Goal: Use online tool/utility: Use online tool/utility

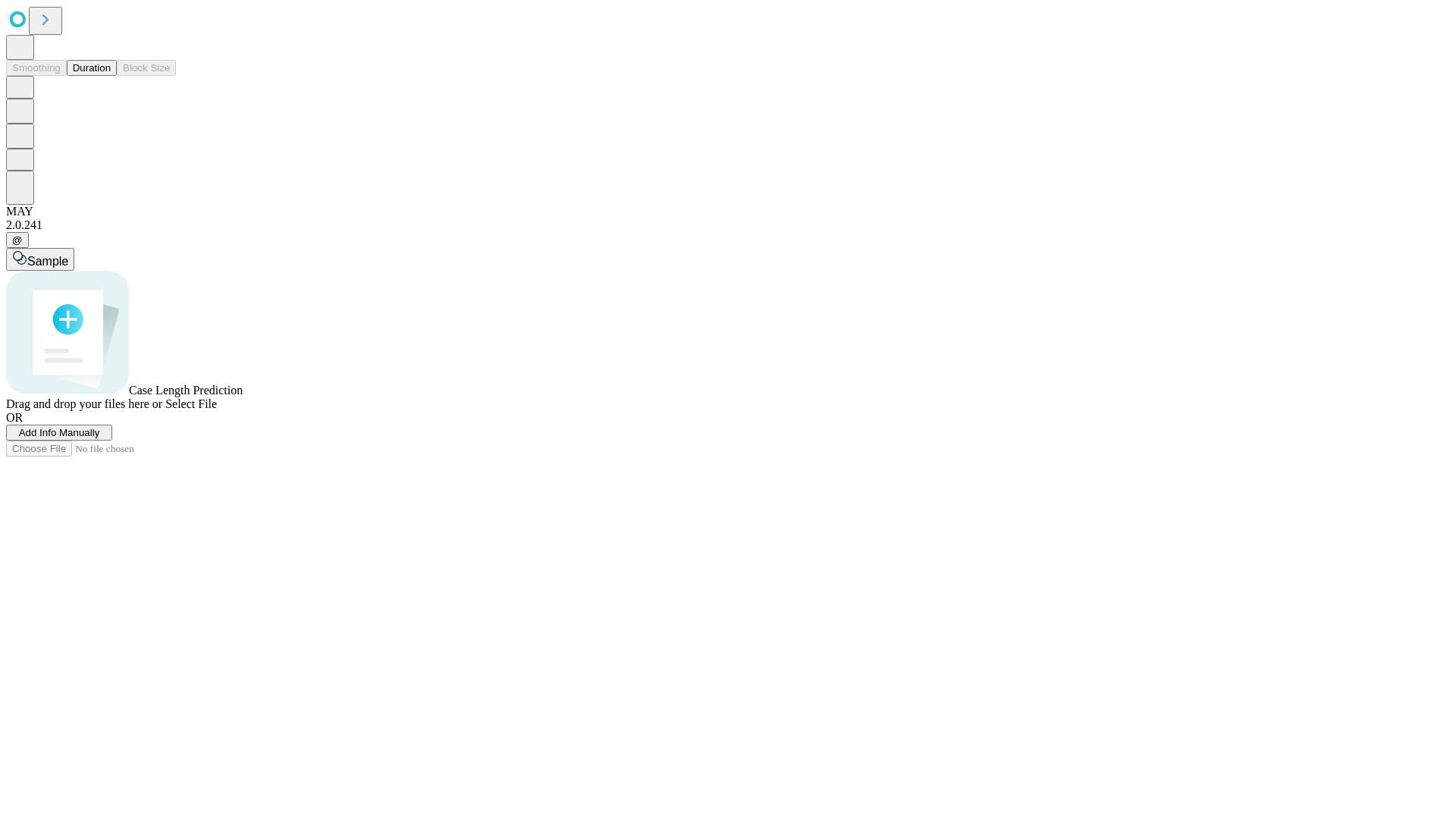
click at [111, 76] on button "Duration" at bounding box center [92, 67] width 50 height 16
click at [217, 410] on span "Select File" at bounding box center [191, 403] width 51 height 13
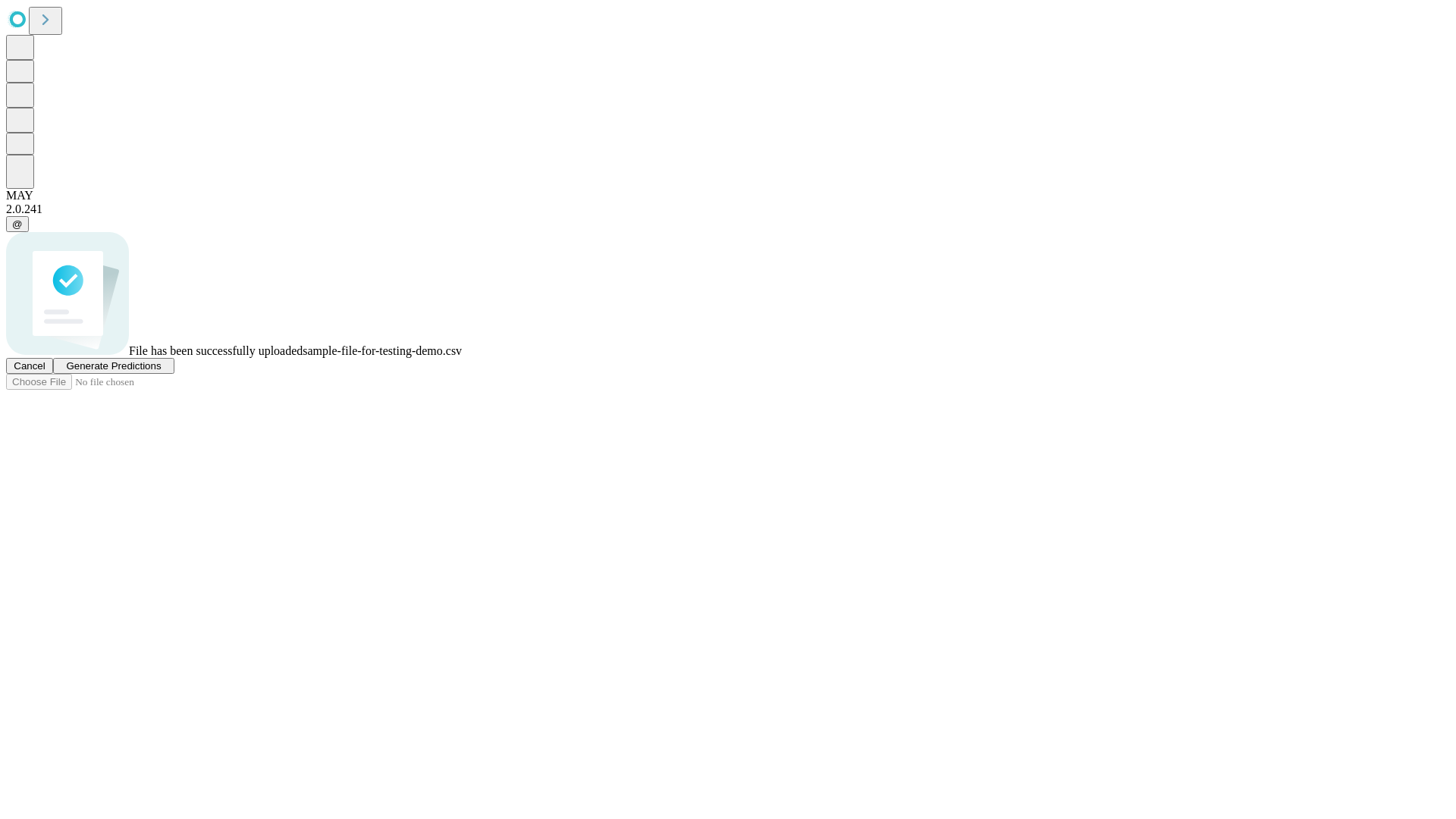
click at [160, 371] on span "Generate Predictions" at bounding box center [113, 366] width 95 height 12
